Goal: Information Seeking & Learning: Learn about a topic

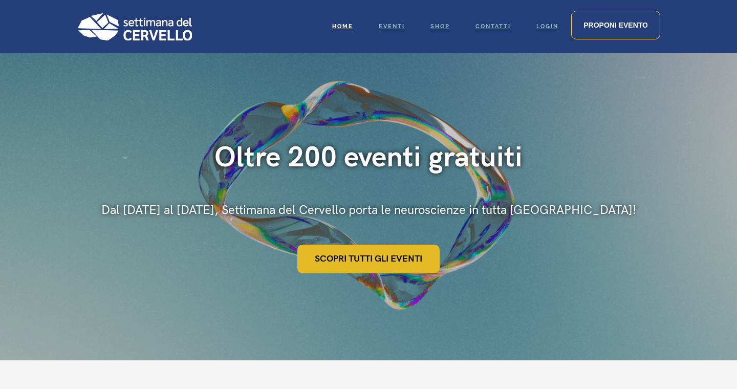
click at [389, 251] on link "Scopri tutti gli eventi" at bounding box center [368, 259] width 142 height 29
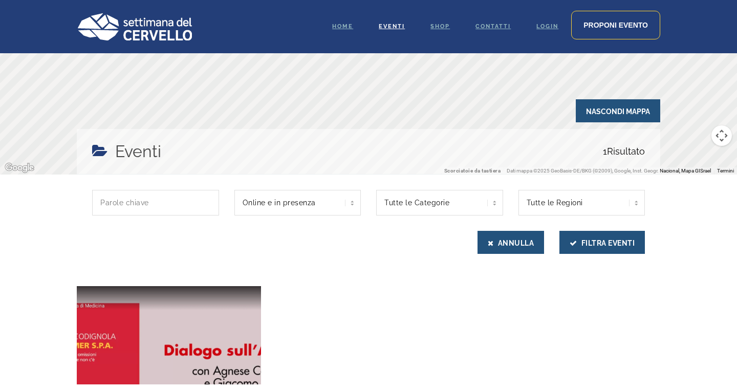
scroll to position [199, 0]
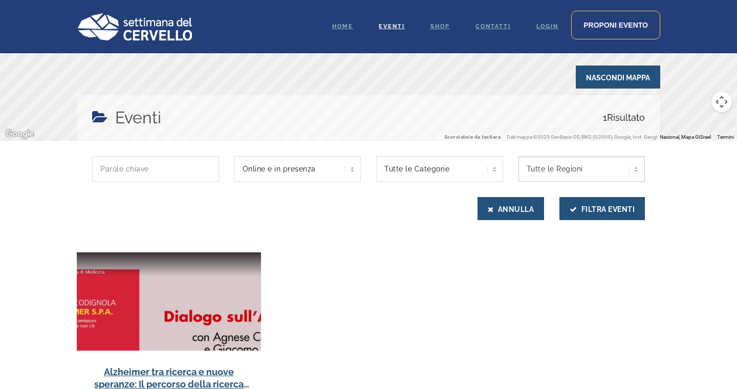
click at [580, 168] on select "Tutte le Regioni Piemonte" at bounding box center [581, 169] width 127 height 26
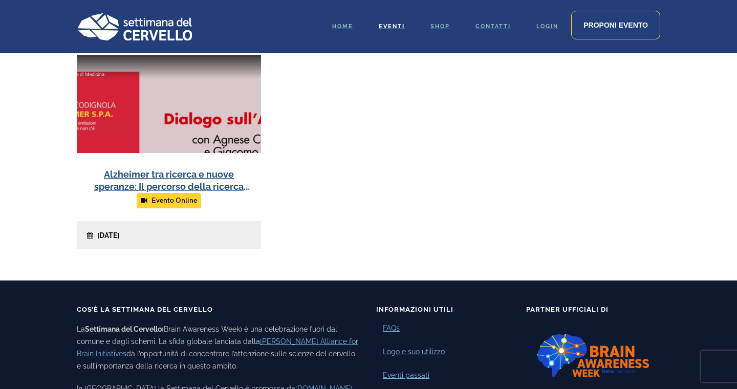
scroll to position [403, 0]
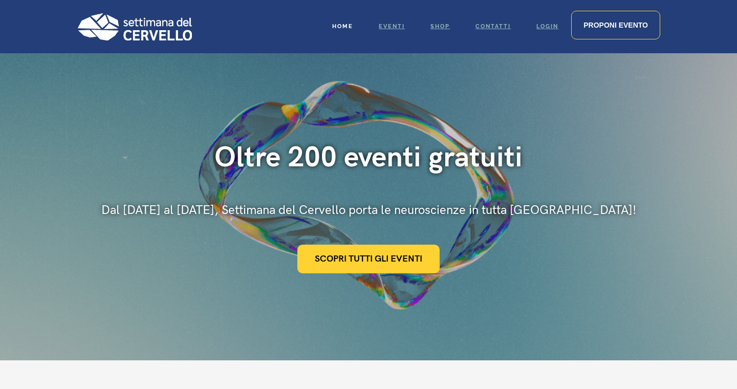
click at [349, 27] on span "Home" at bounding box center [342, 26] width 21 height 7
click at [344, 25] on span "Home" at bounding box center [342, 26] width 21 height 7
click at [346, 25] on span "Home" at bounding box center [342, 26] width 21 height 7
click at [138, 37] on img at bounding box center [134, 27] width 115 height 28
click at [395, 264] on link "Scopri tutti gli eventi" at bounding box center [368, 259] width 142 height 29
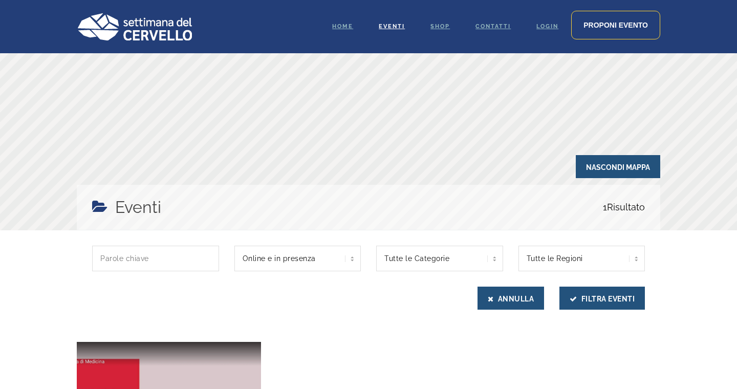
scroll to position [284, 0]
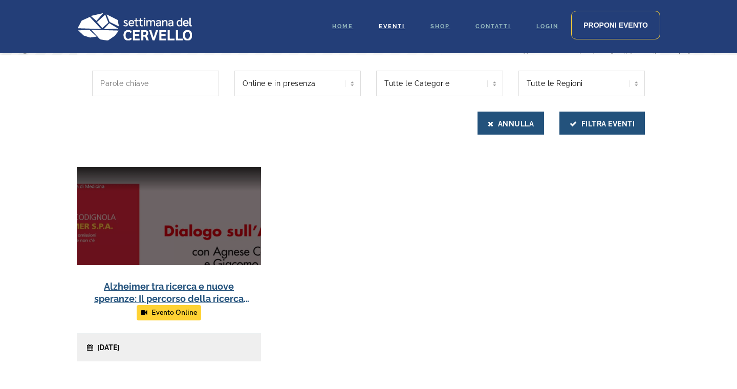
click at [182, 286] on link at bounding box center [169, 264] width 184 height 194
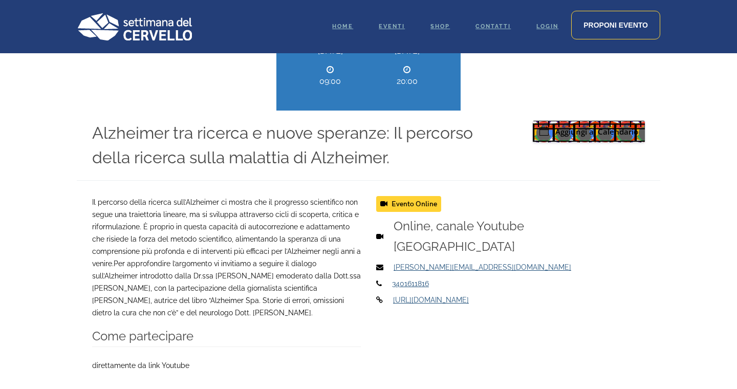
scroll to position [391, 0]
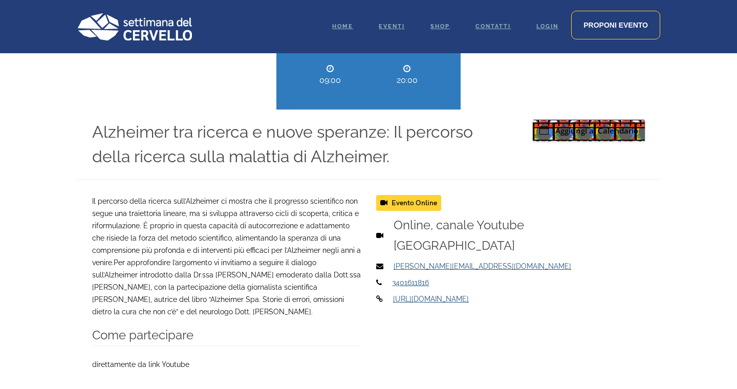
click at [423, 202] on span "Evento Online" at bounding box center [408, 203] width 65 height 16
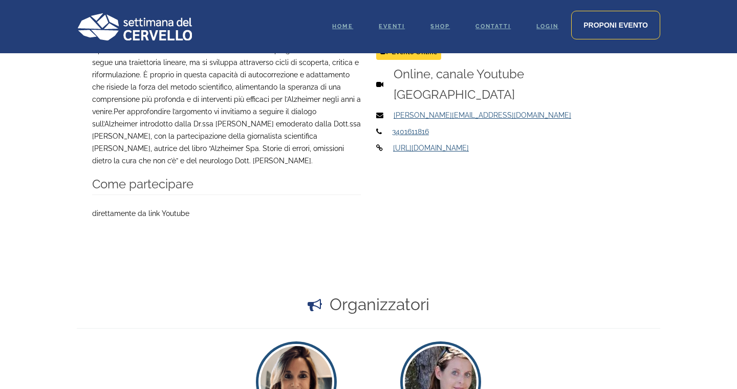
scroll to position [543, 0]
click at [172, 214] on p "direttamente da link Youtube" at bounding box center [226, 212] width 269 height 12
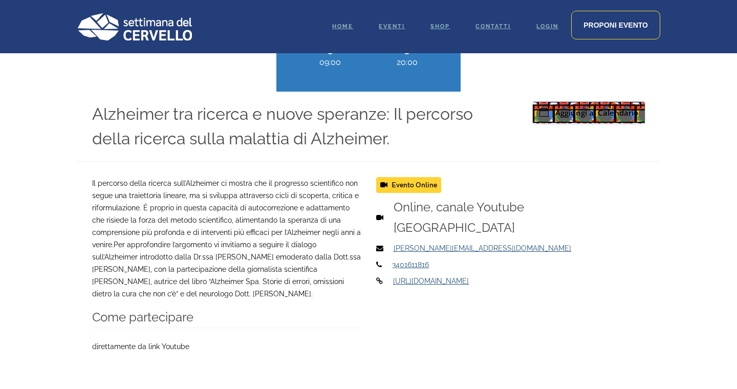
scroll to position [408, 0]
click at [435, 282] on link "https://youtu.be/R5uDsqXudhc" at bounding box center [431, 281] width 76 height 8
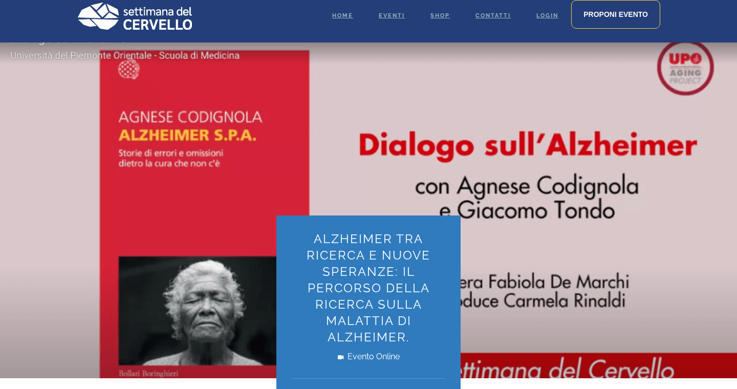
scroll to position [0, 0]
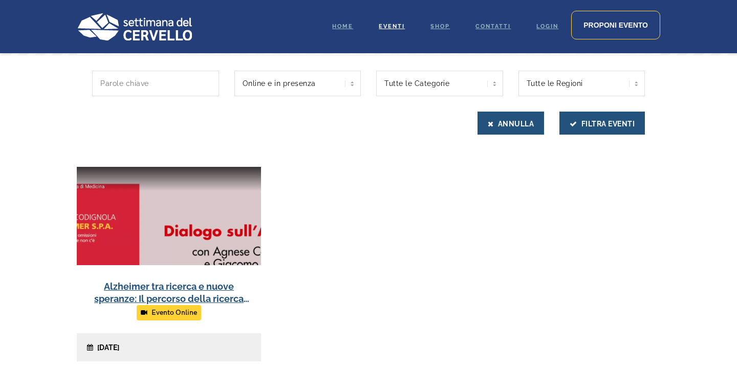
scroll to position [32, 0]
